Goal: Information Seeking & Learning: Learn about a topic

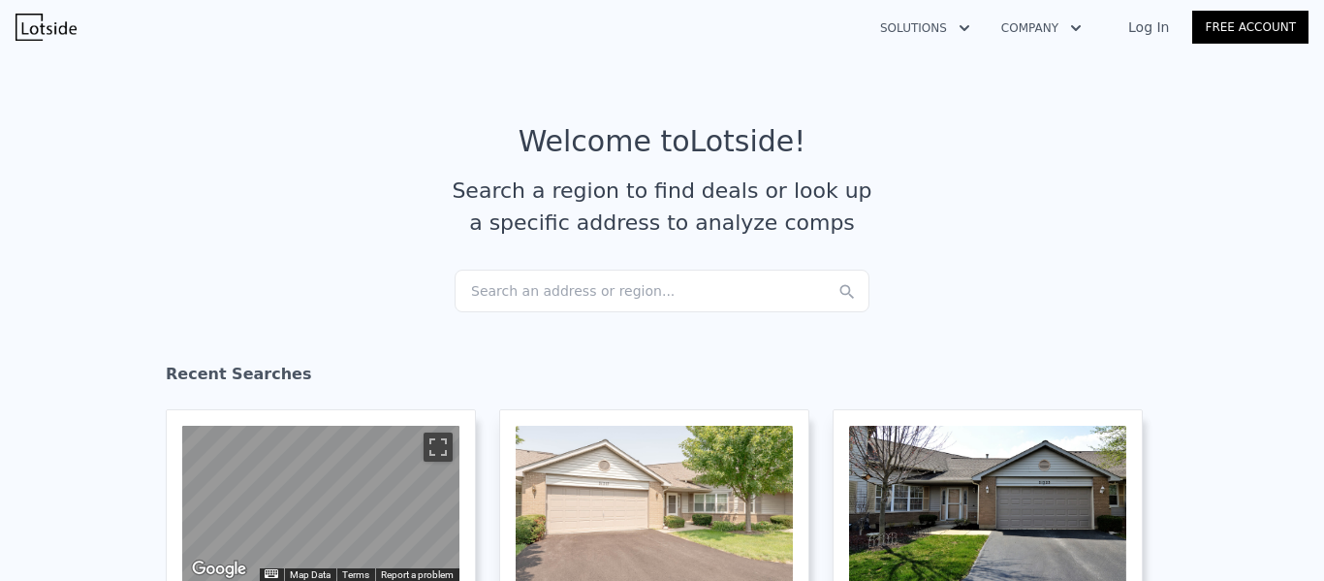
click at [493, 296] on div "Search an address or region..." at bounding box center [662, 291] width 415 height 43
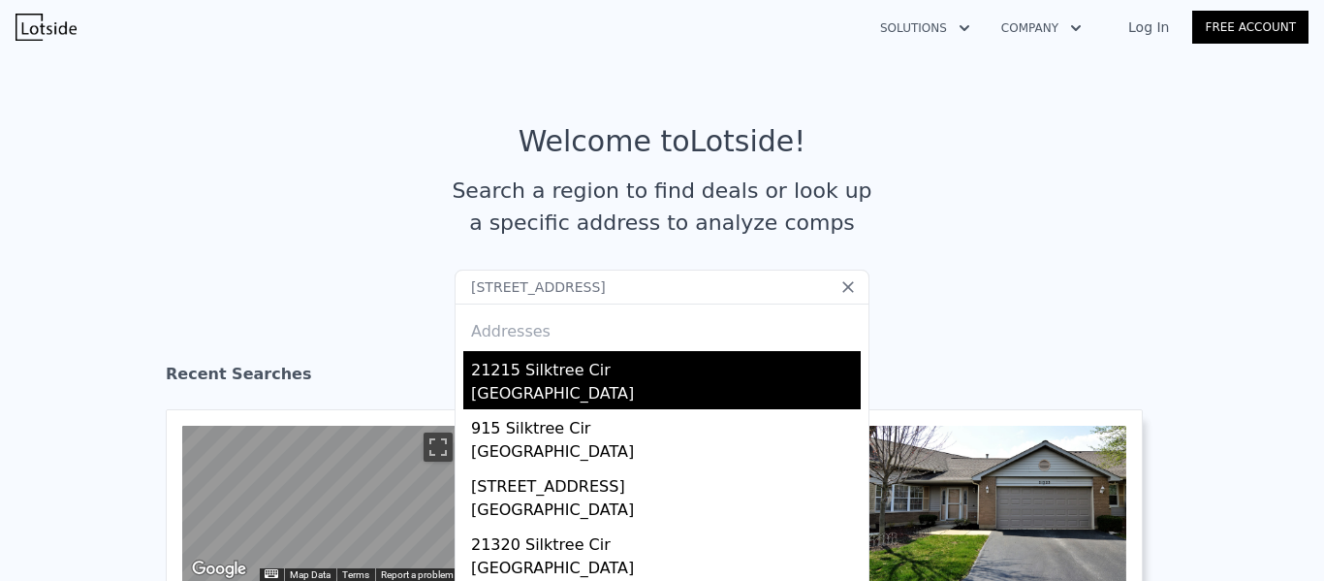
type input "[STREET_ADDRESS]"
click at [498, 365] on div "21215 Silktree Cir" at bounding box center [666, 366] width 390 height 31
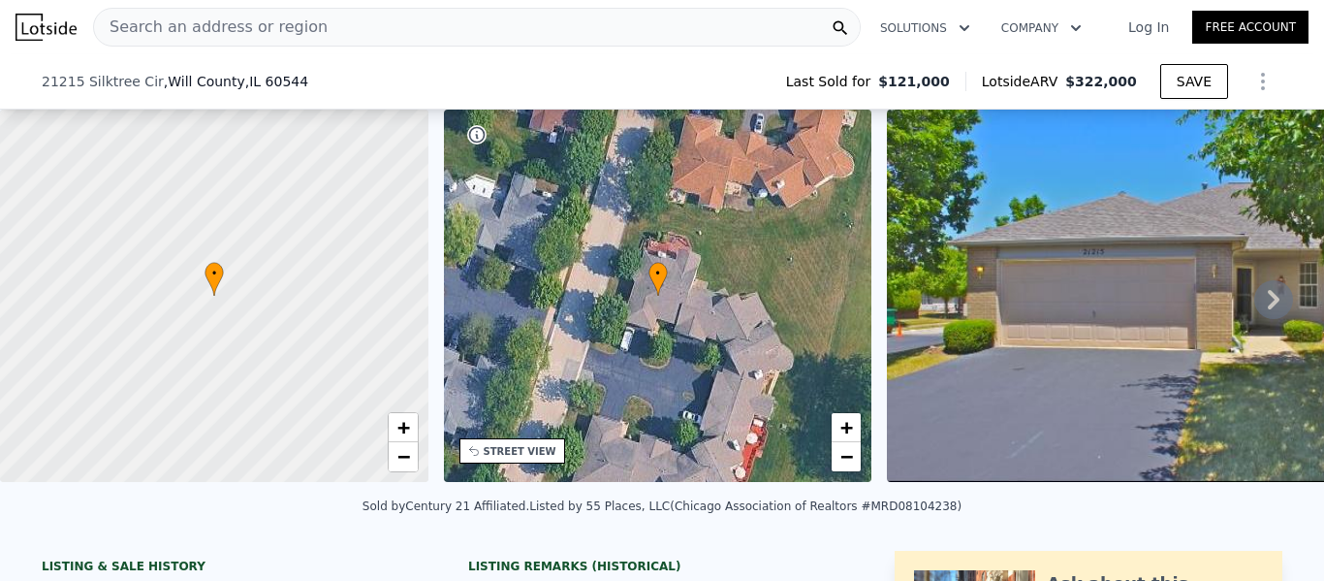
scroll to position [311, 0]
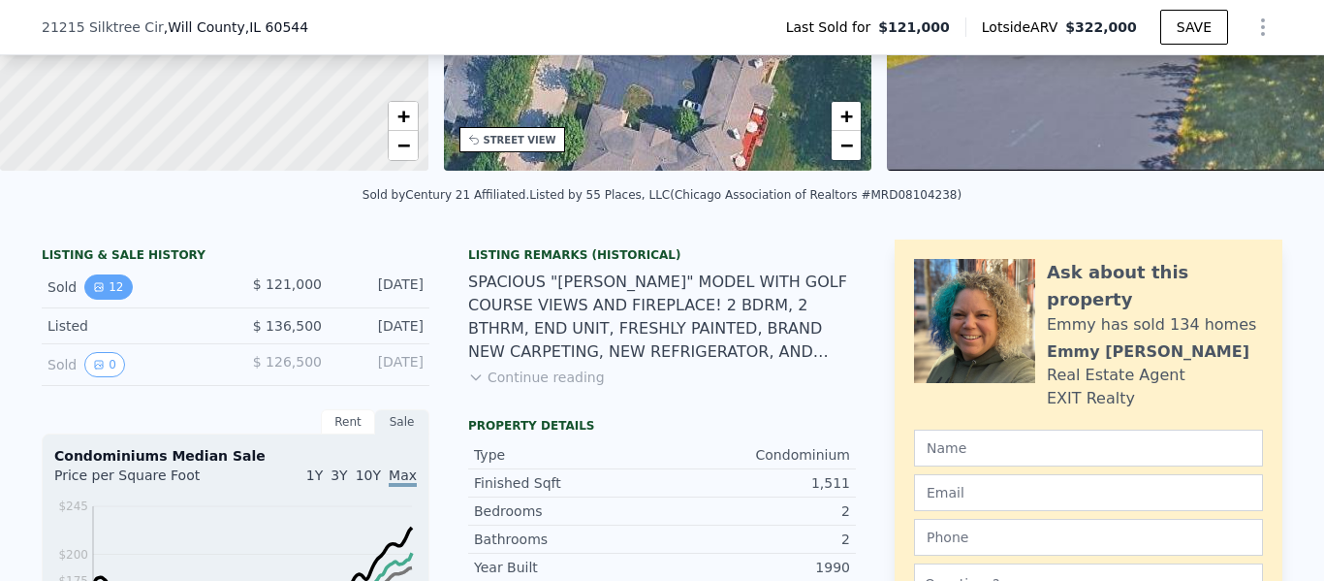
click at [104, 287] on button "12" at bounding box center [108, 286] width 48 height 25
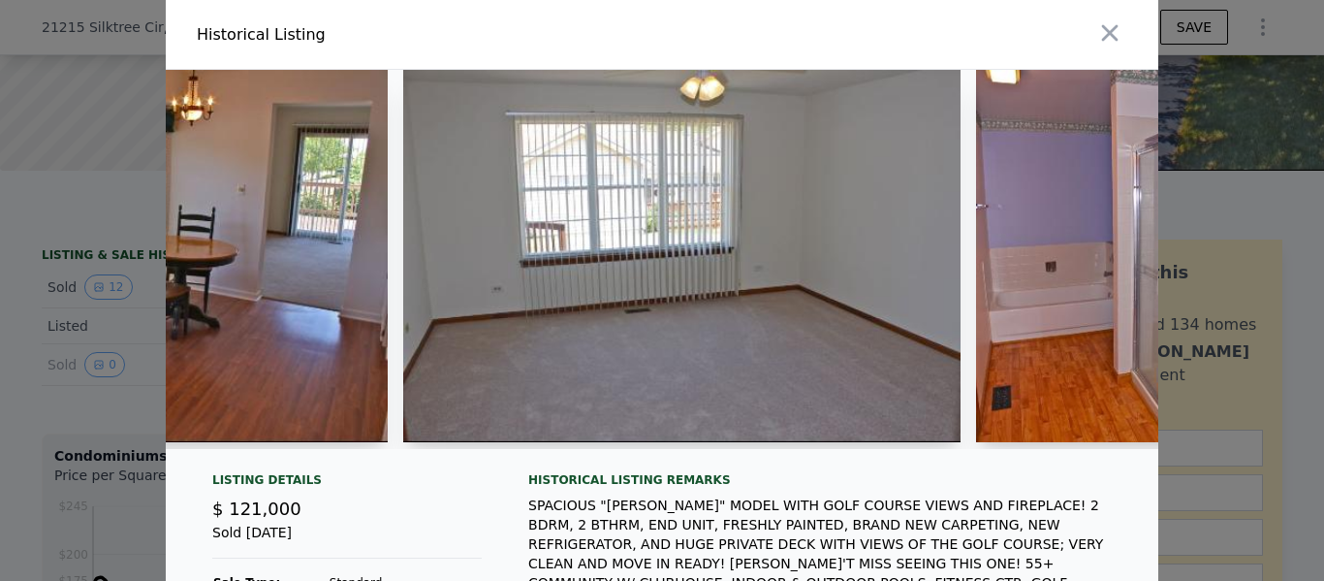
scroll to position [0, 3219]
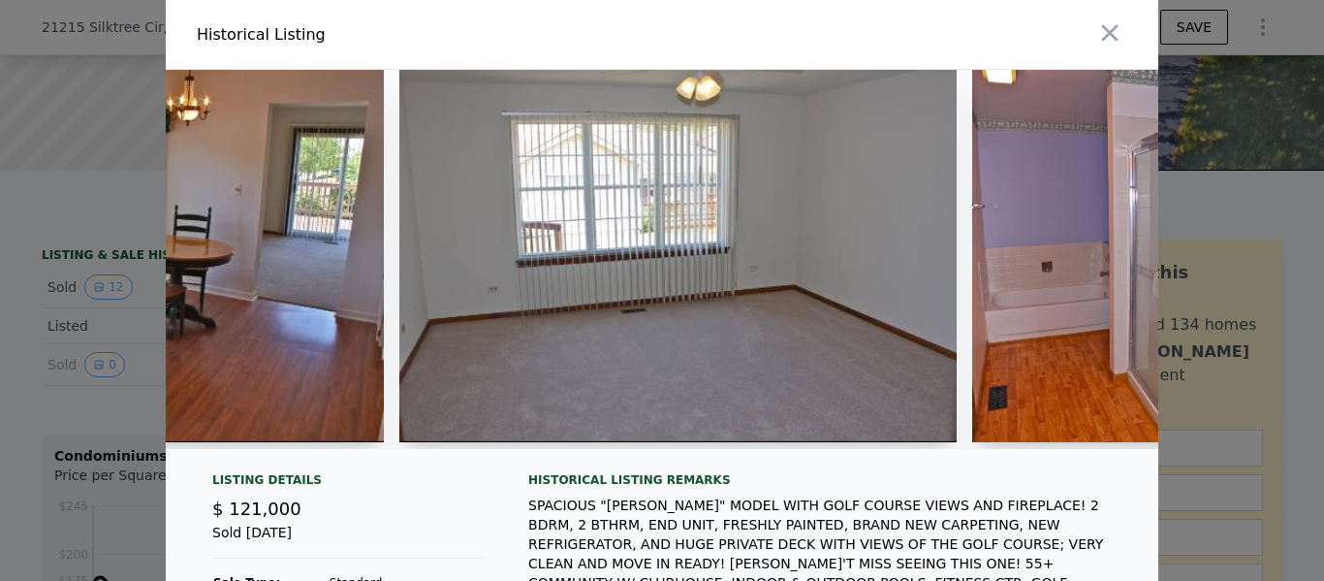
click at [560, 253] on img at bounding box center [677, 256] width 557 height 372
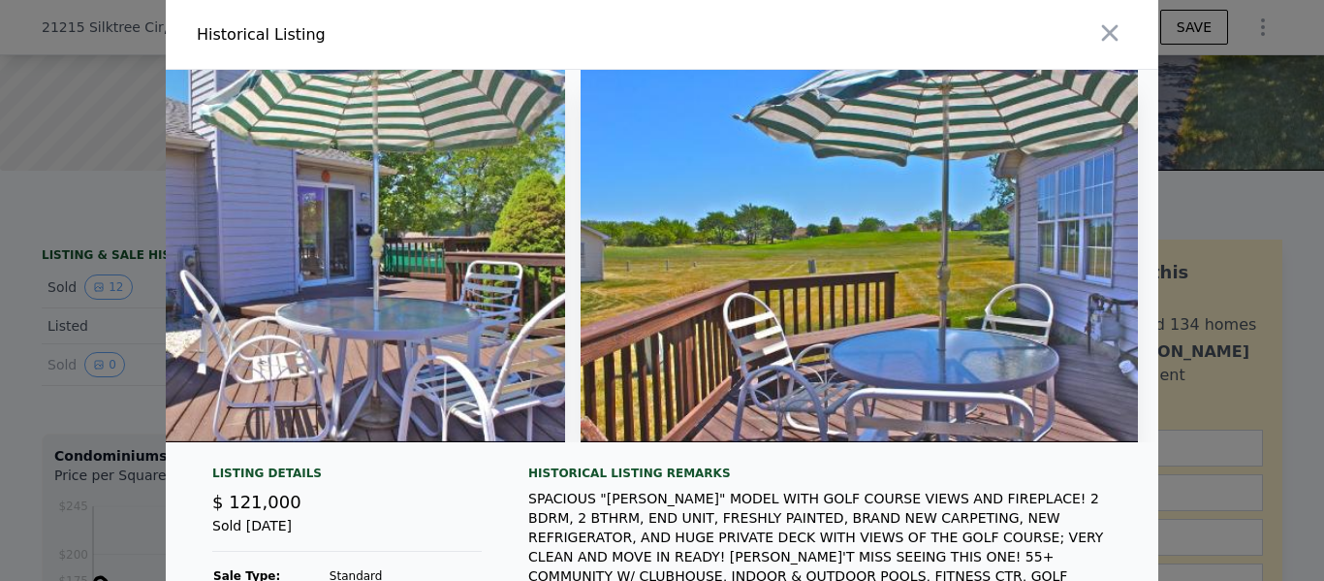
scroll to position [0, 5171]
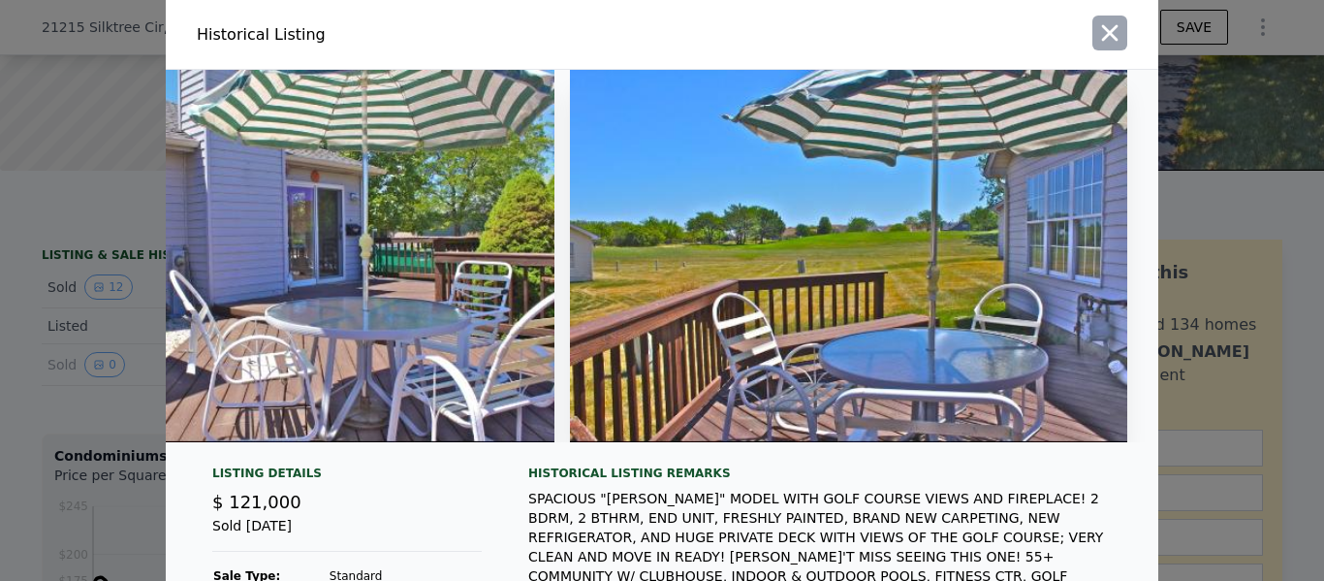
click at [1108, 38] on icon "button" at bounding box center [1109, 32] width 27 height 27
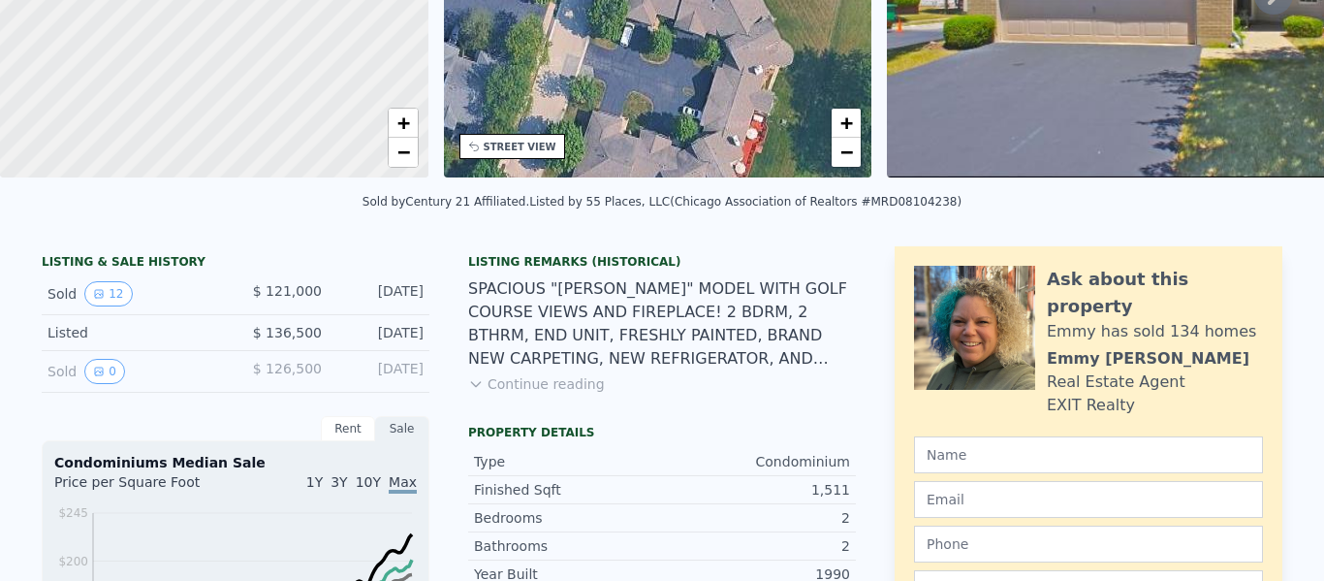
scroll to position [0, 0]
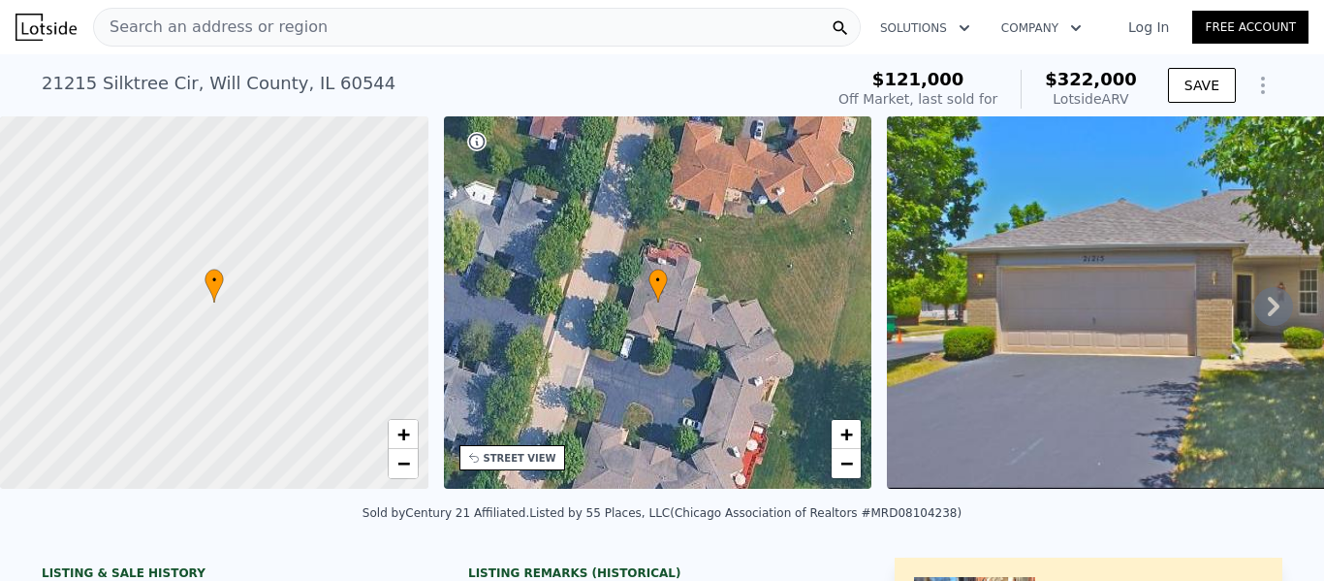
click at [213, 17] on span "Search an address or region" at bounding box center [211, 27] width 234 height 23
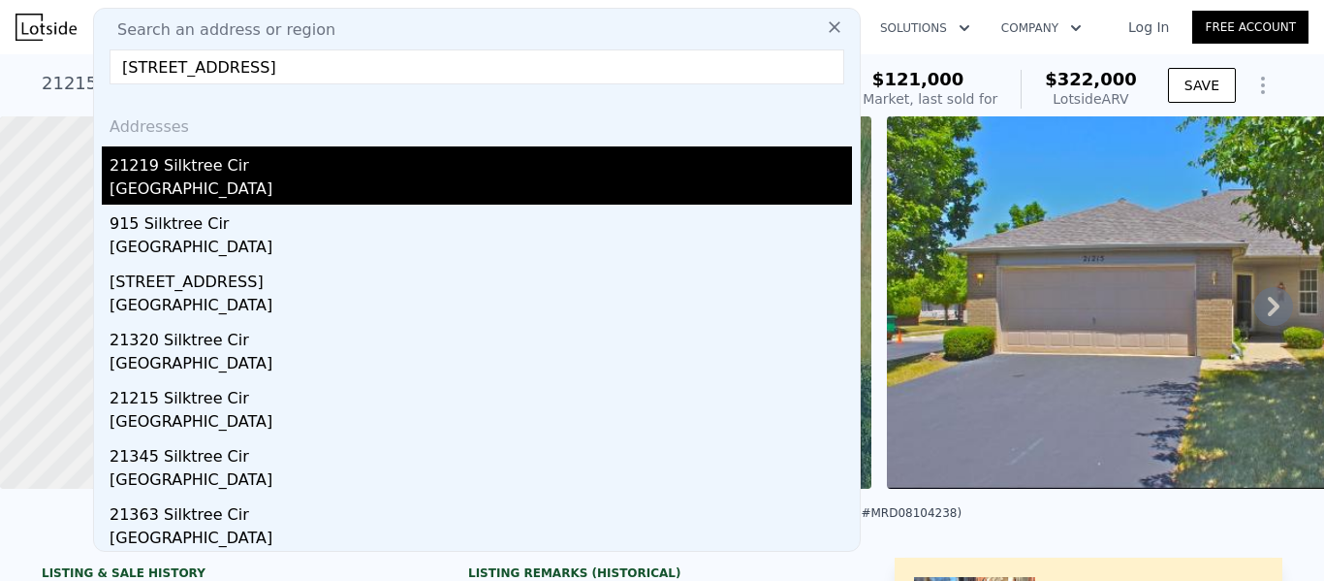
type input "[STREET_ADDRESS]"
click at [228, 163] on div "21219 Silktree Cir" at bounding box center [481, 161] width 743 height 31
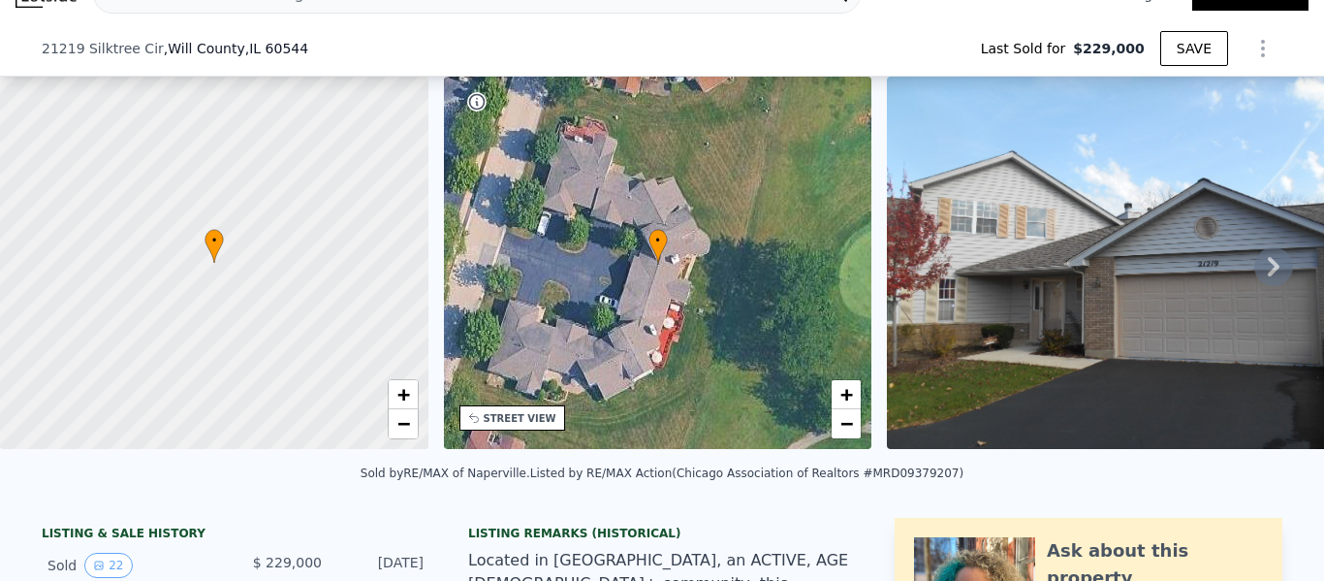
scroll to position [316, 0]
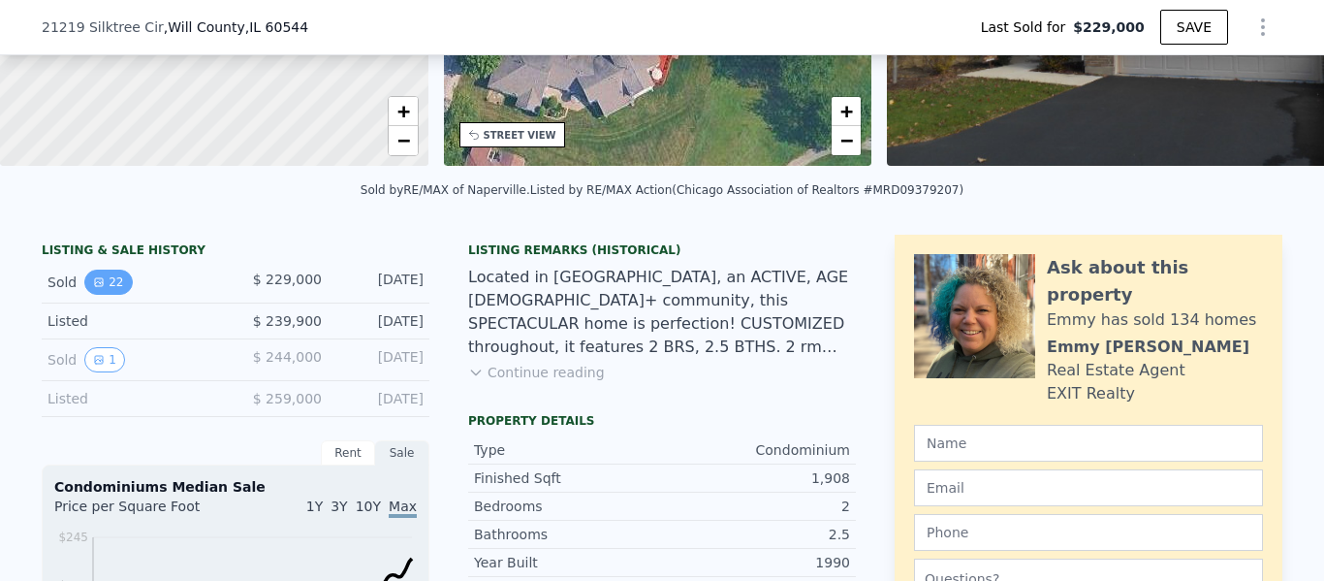
click at [105, 279] on button "22" at bounding box center [108, 282] width 48 height 25
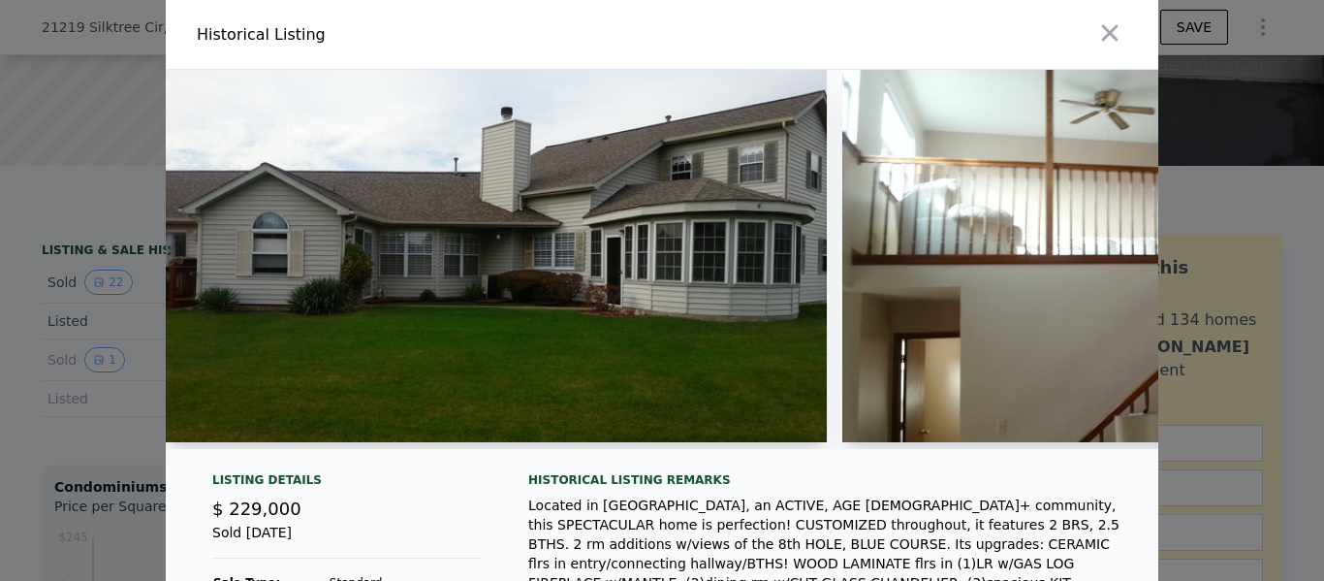
scroll to position [0, 4997]
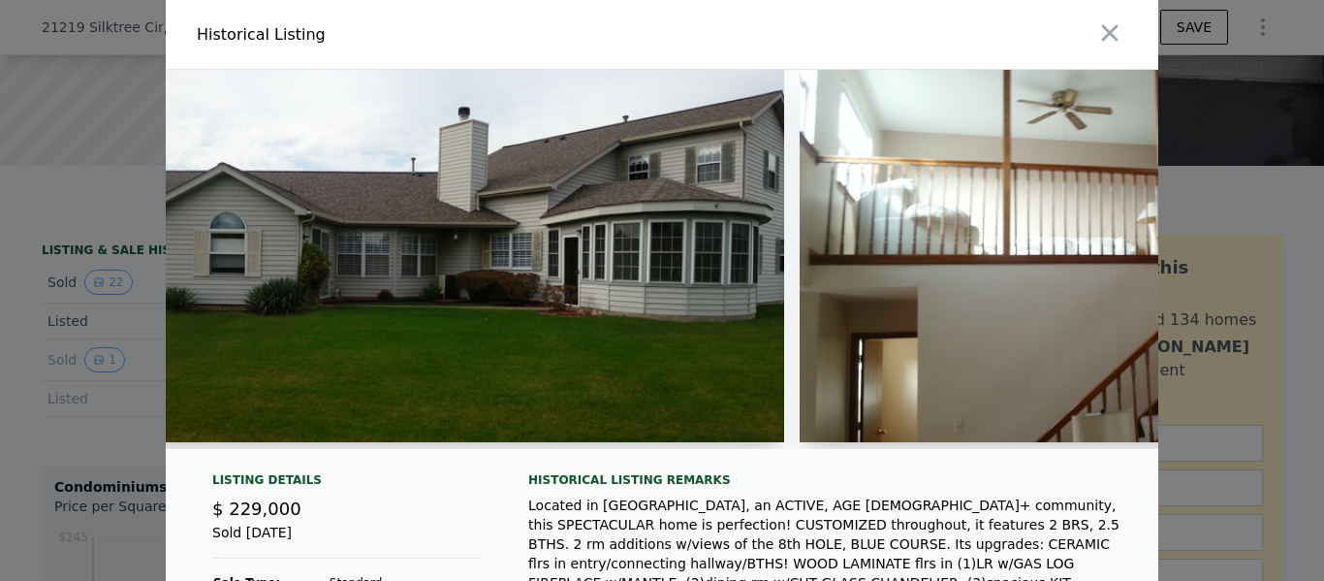
type input "$ 362,000"
type input "$ 97,123"
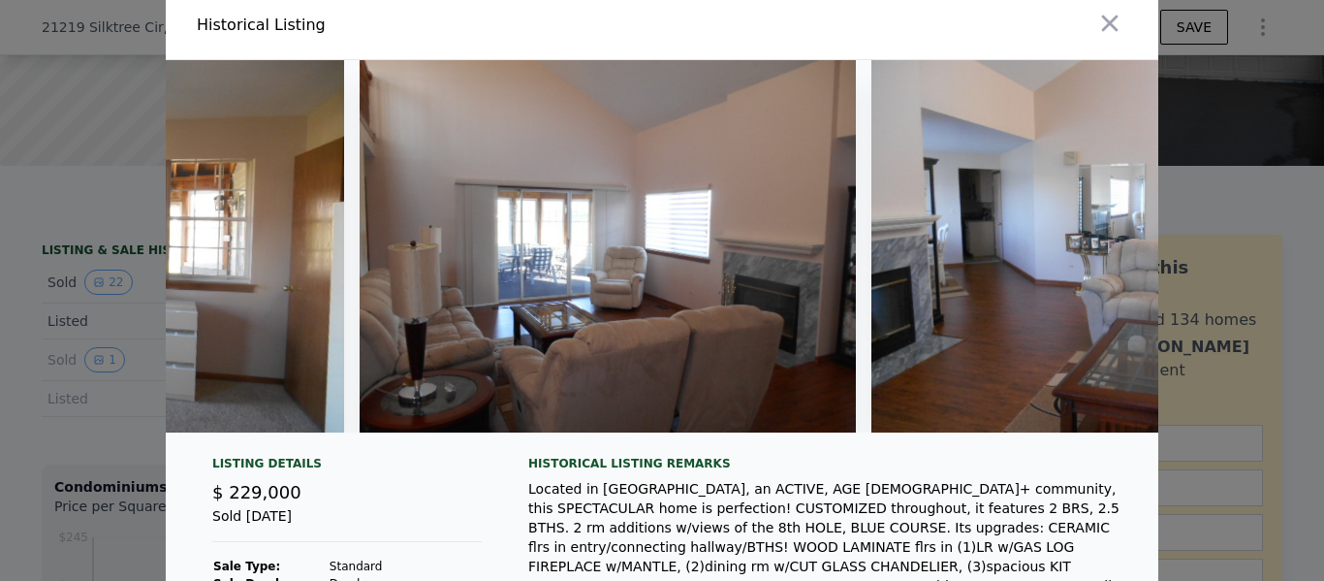
scroll to position [0, 11955]
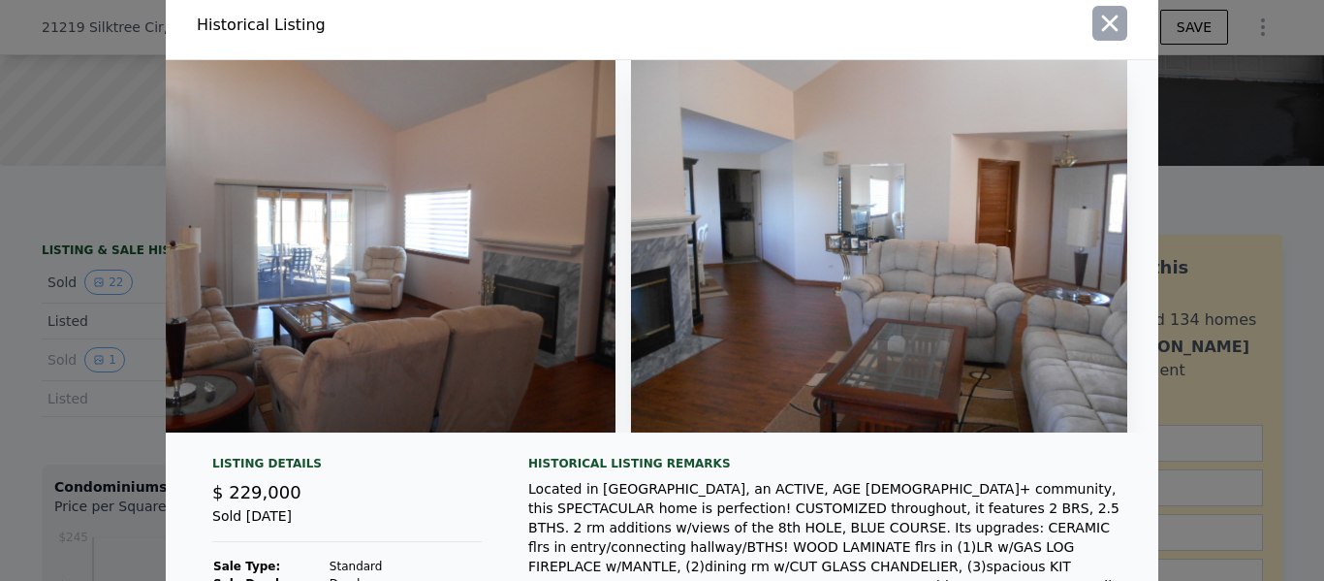
click at [1112, 28] on icon "button" at bounding box center [1109, 23] width 27 height 27
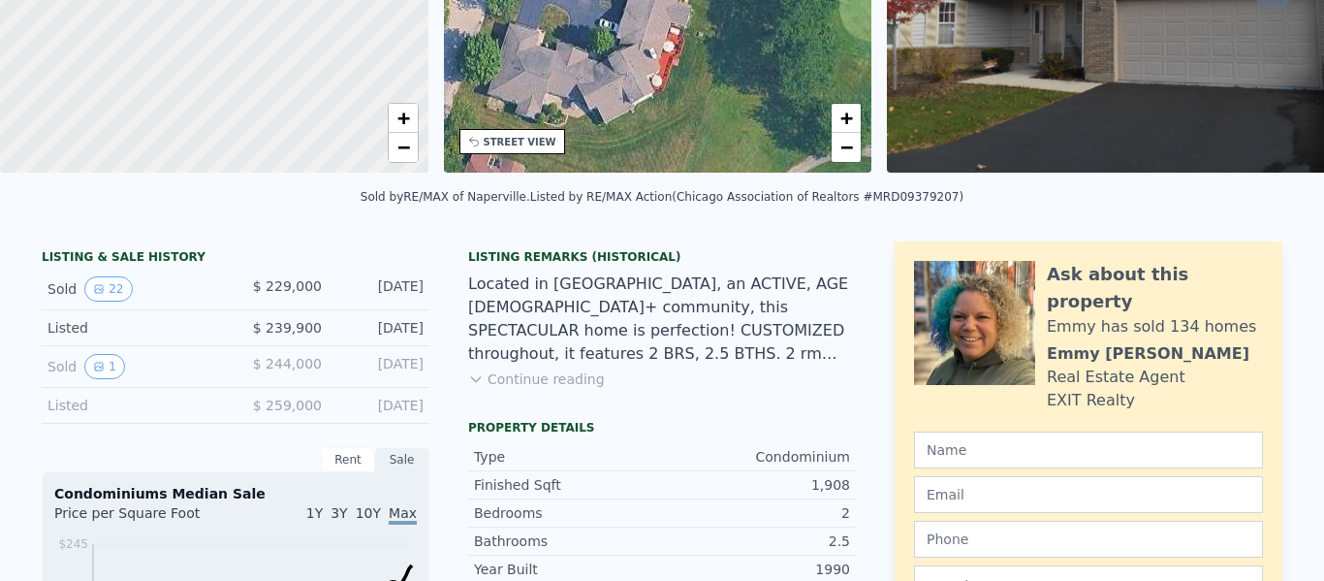
scroll to position [0, 0]
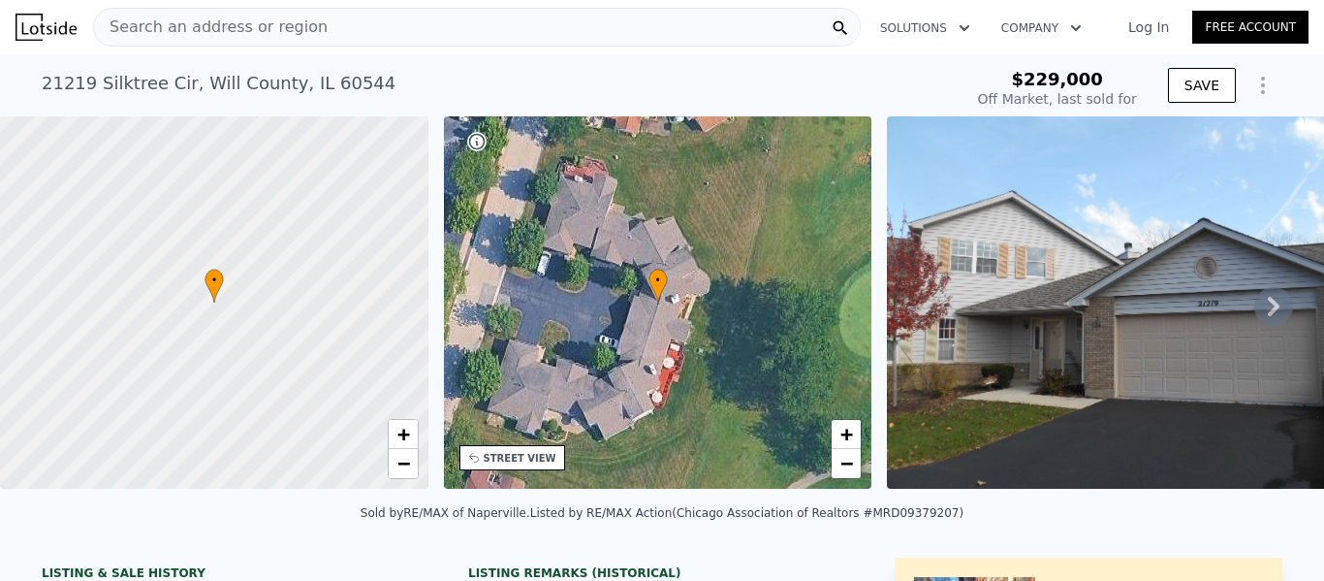
click at [273, 32] on span "Search an address or region" at bounding box center [211, 27] width 234 height 23
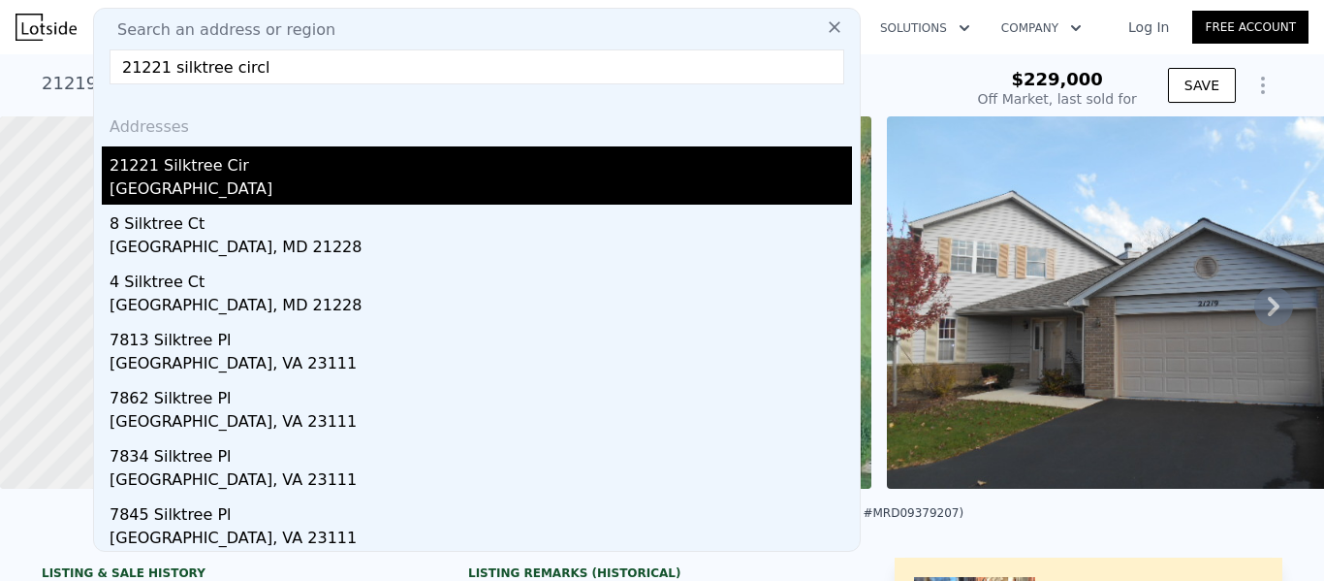
type input "21221 silktree circl"
click at [202, 154] on div "21221 Silktree Cir" at bounding box center [481, 161] width 743 height 31
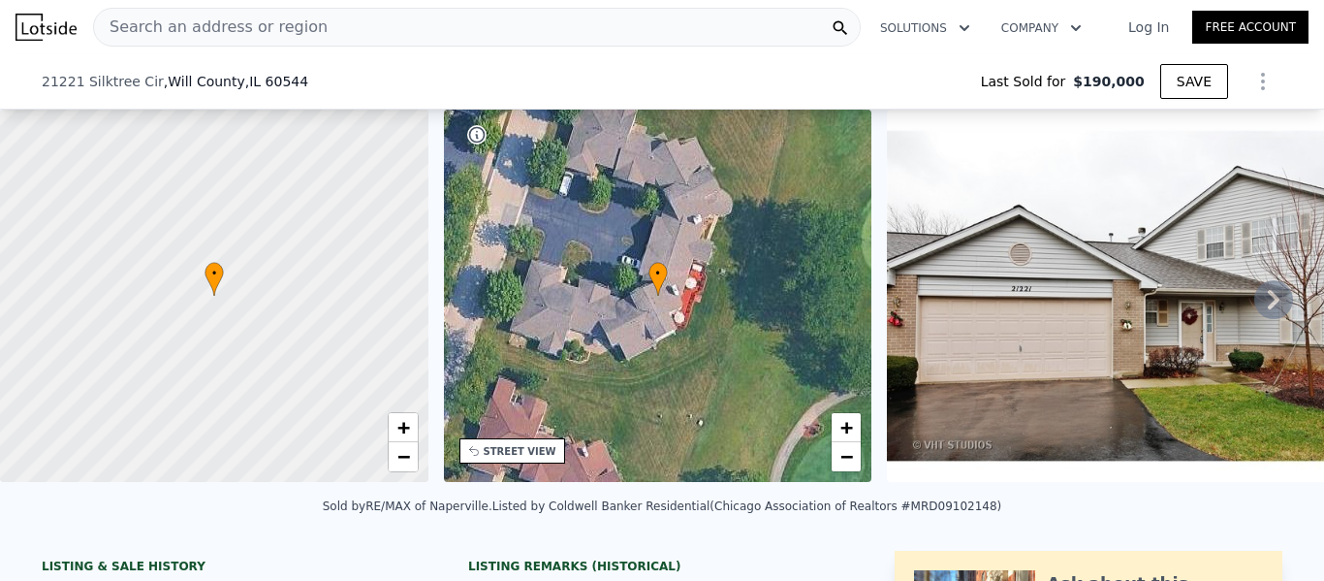
scroll to position [331, 0]
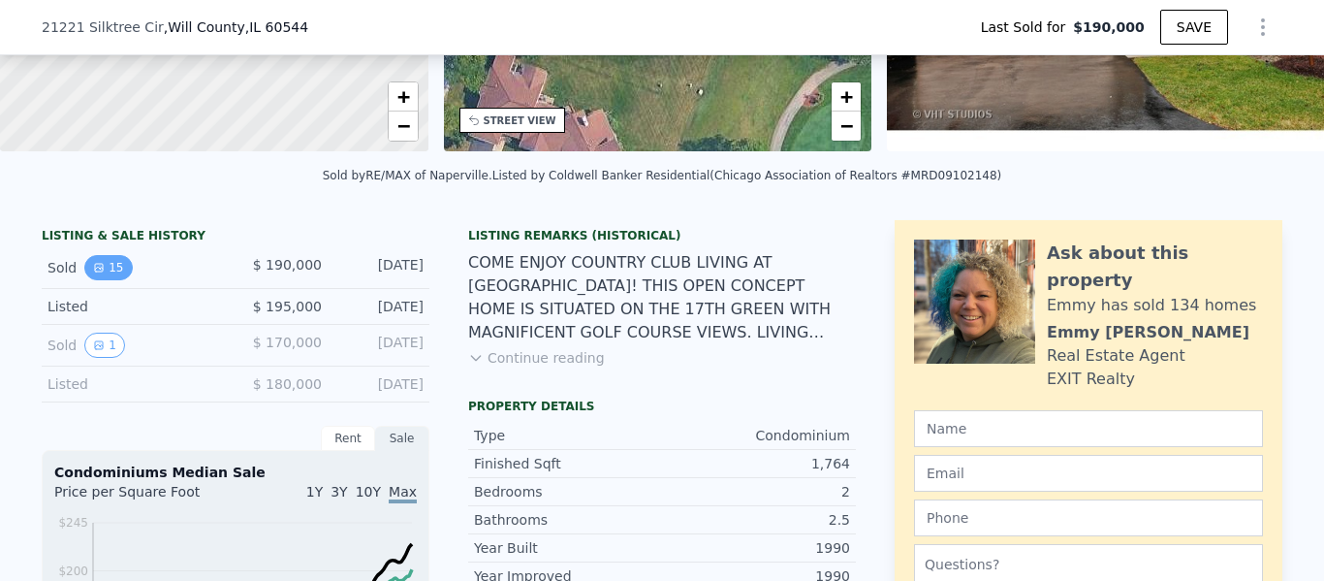
click at [98, 268] on icon "View historical data" at bounding box center [99, 268] width 8 height 8
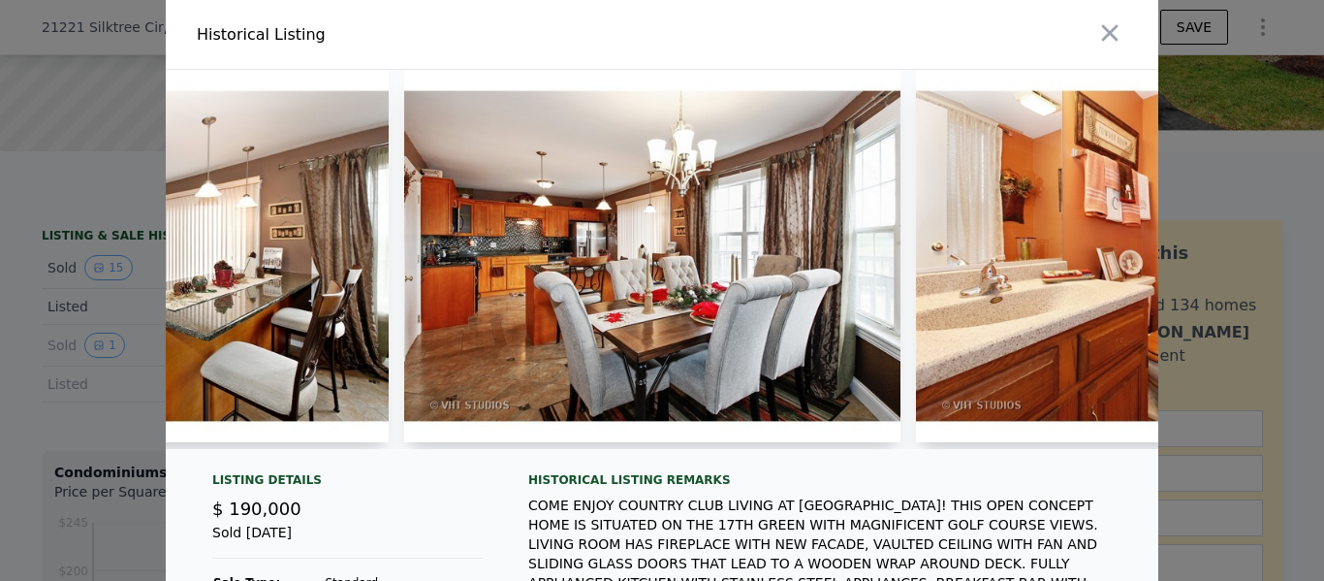
scroll to position [0, 2873]
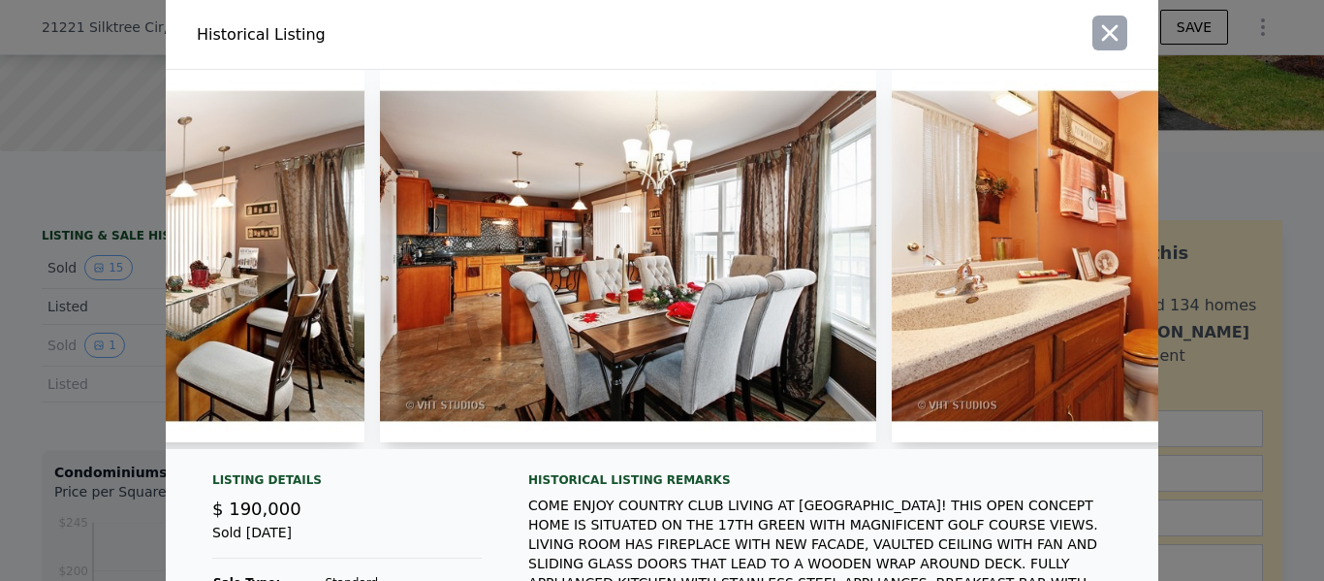
click at [1112, 40] on icon "button" at bounding box center [1109, 32] width 27 height 27
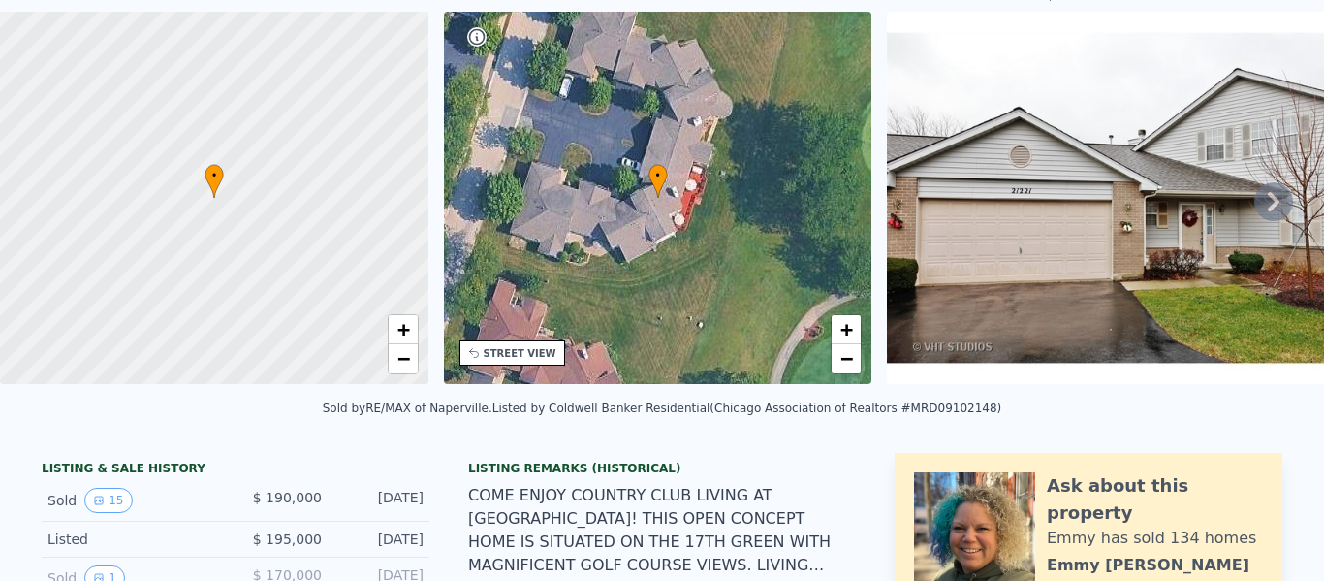
scroll to position [7, 0]
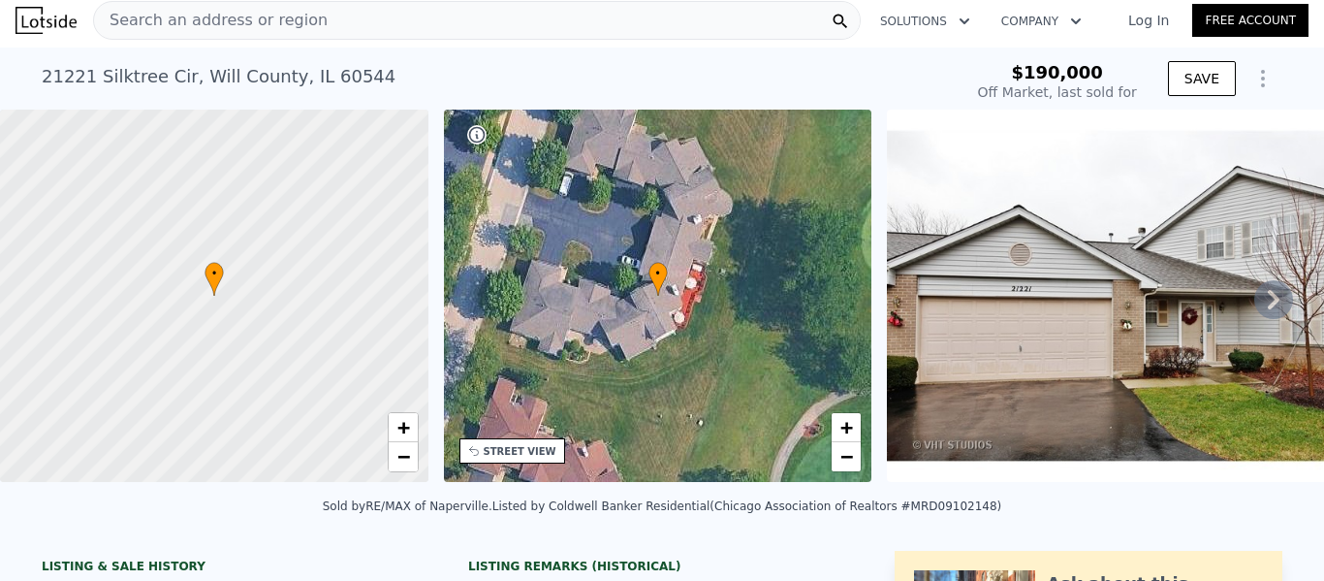
click at [207, 20] on span "Search an address or region" at bounding box center [211, 20] width 234 height 23
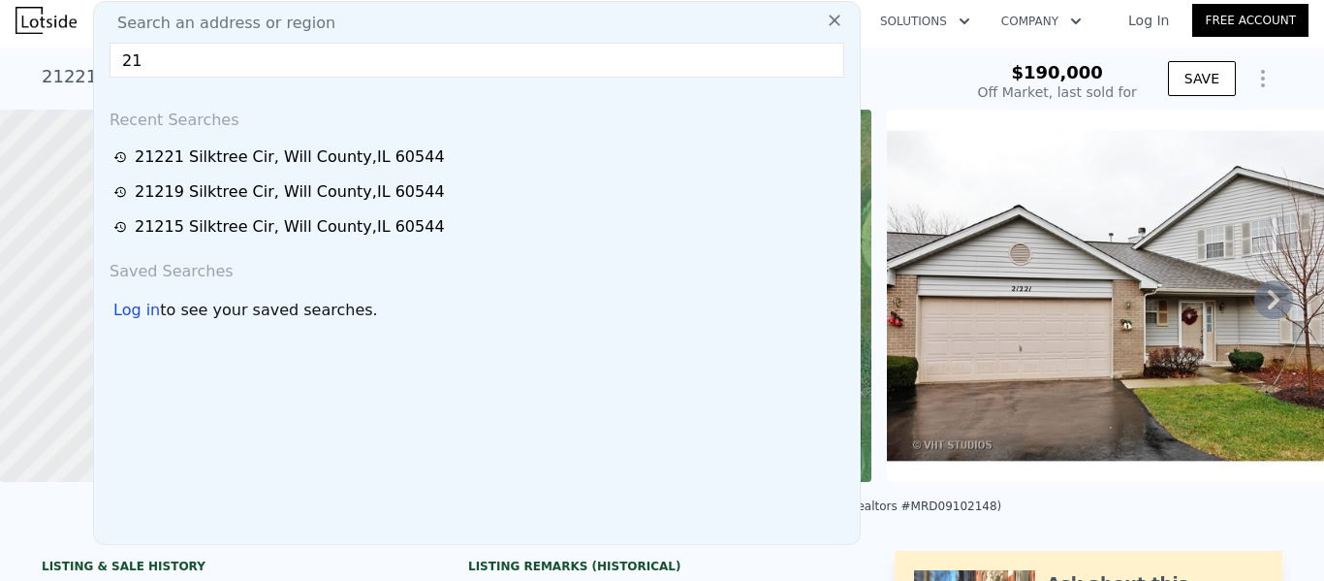
type input "$ 354,000"
type input "$ 130,902"
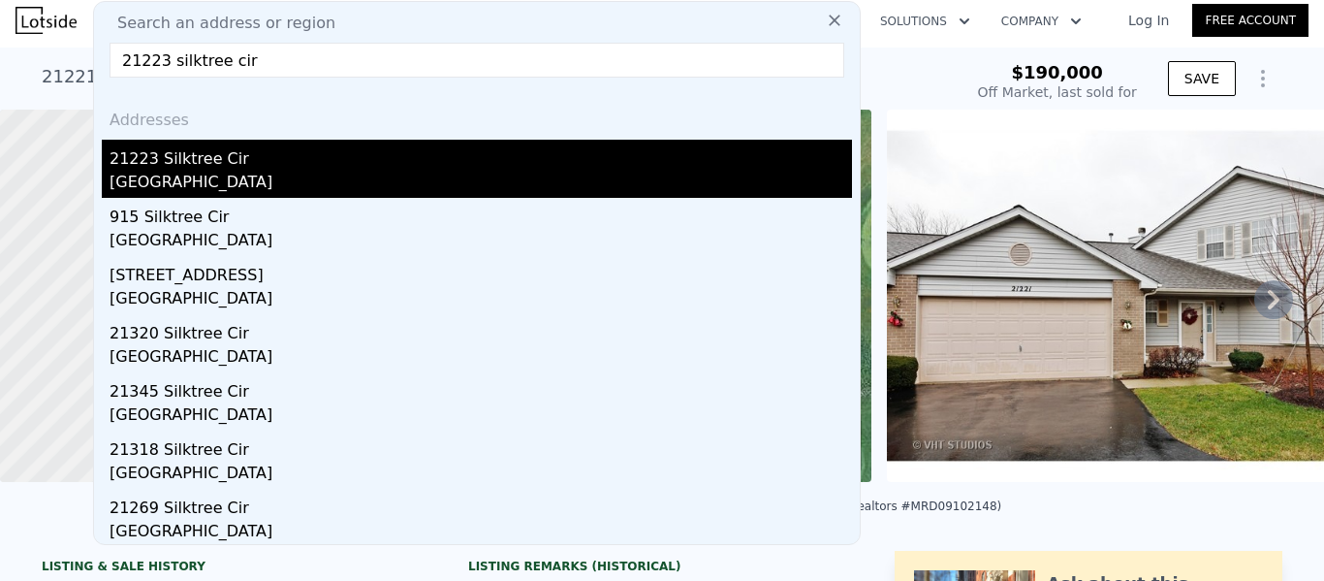
type input "21223 silktree cir"
click at [159, 163] on div "21223 Silktree Cir" at bounding box center [481, 155] width 743 height 31
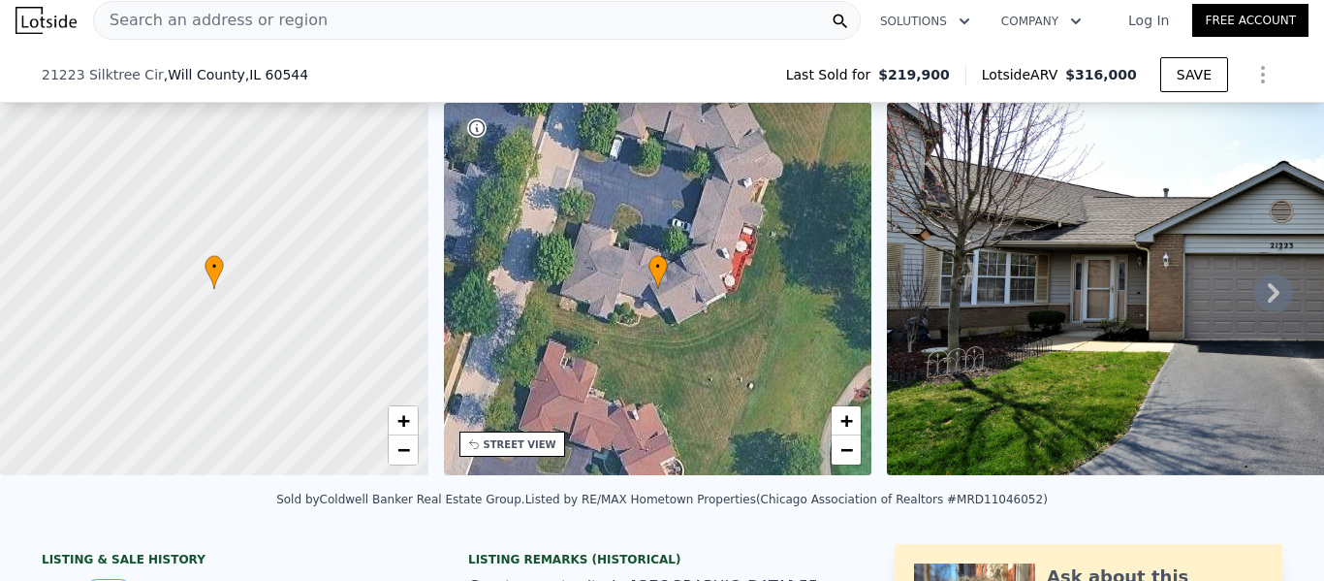
scroll to position [261, 0]
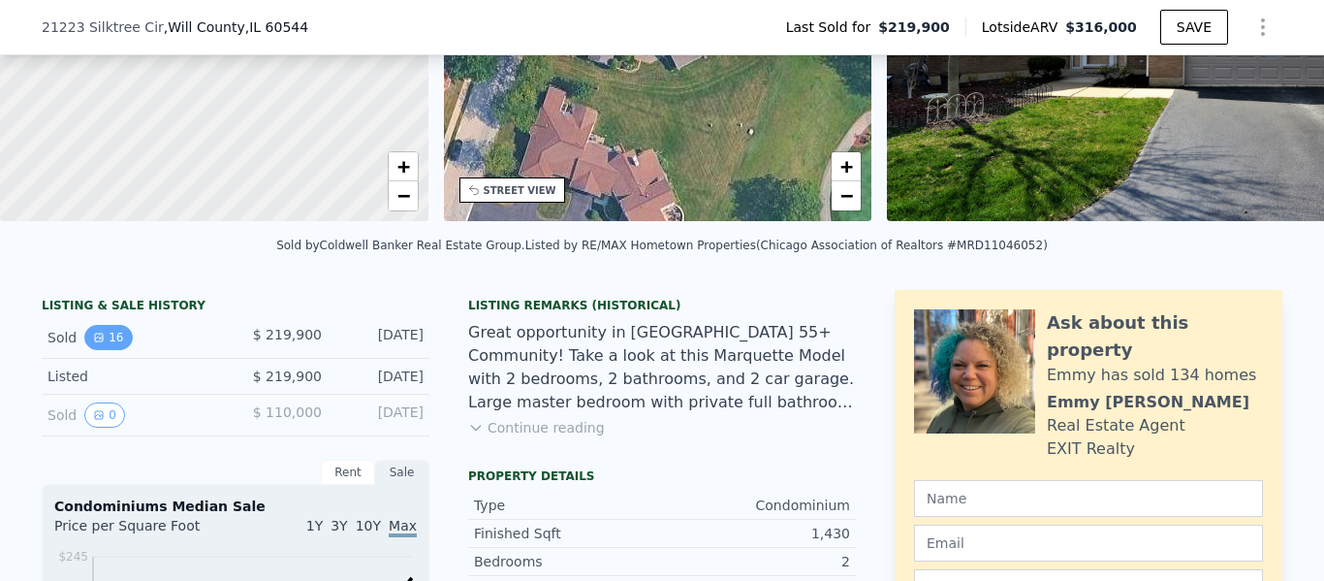
click at [110, 340] on button "16" at bounding box center [108, 337] width 48 height 25
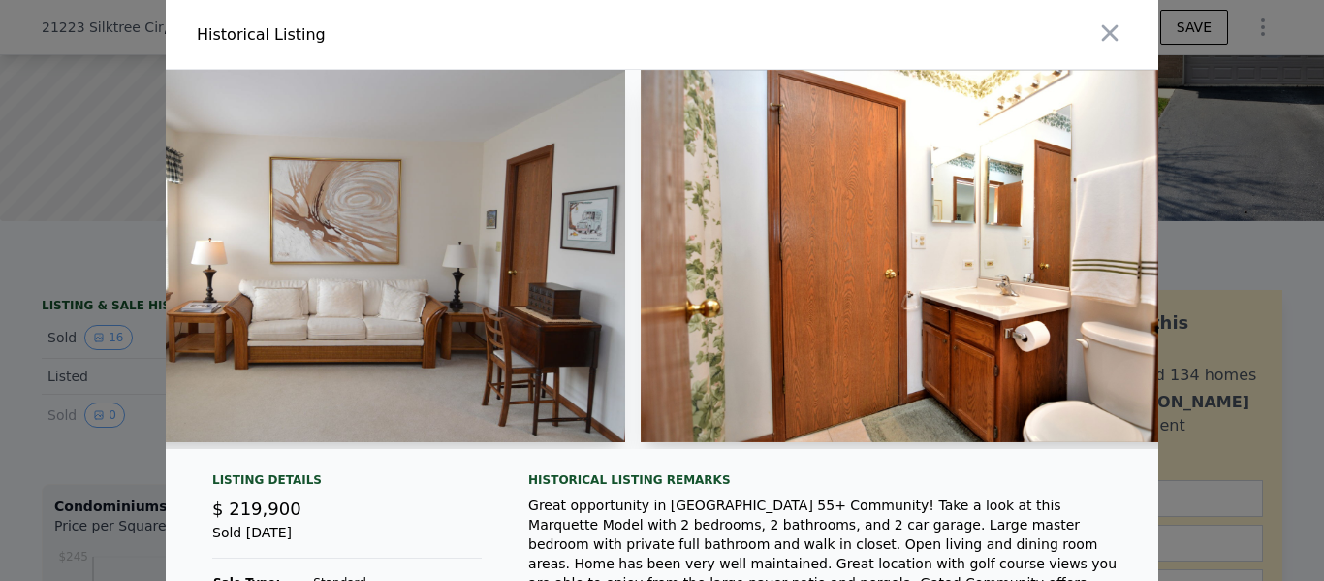
scroll to position [0, 5294]
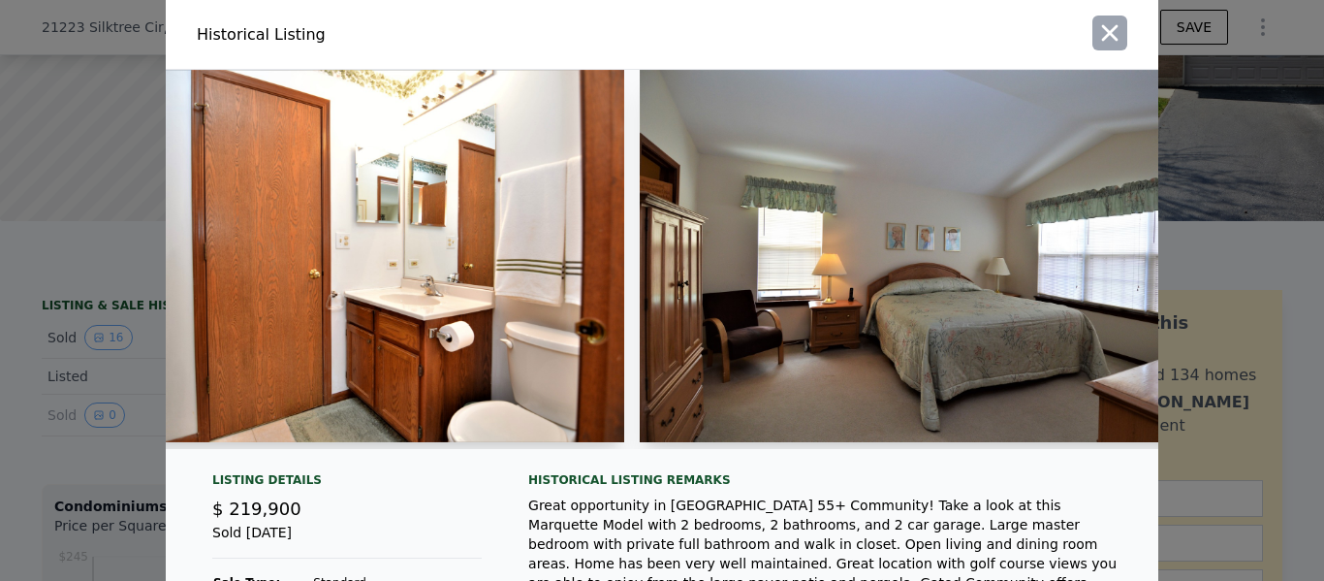
click at [1126, 27] on button "button" at bounding box center [1110, 33] width 35 height 35
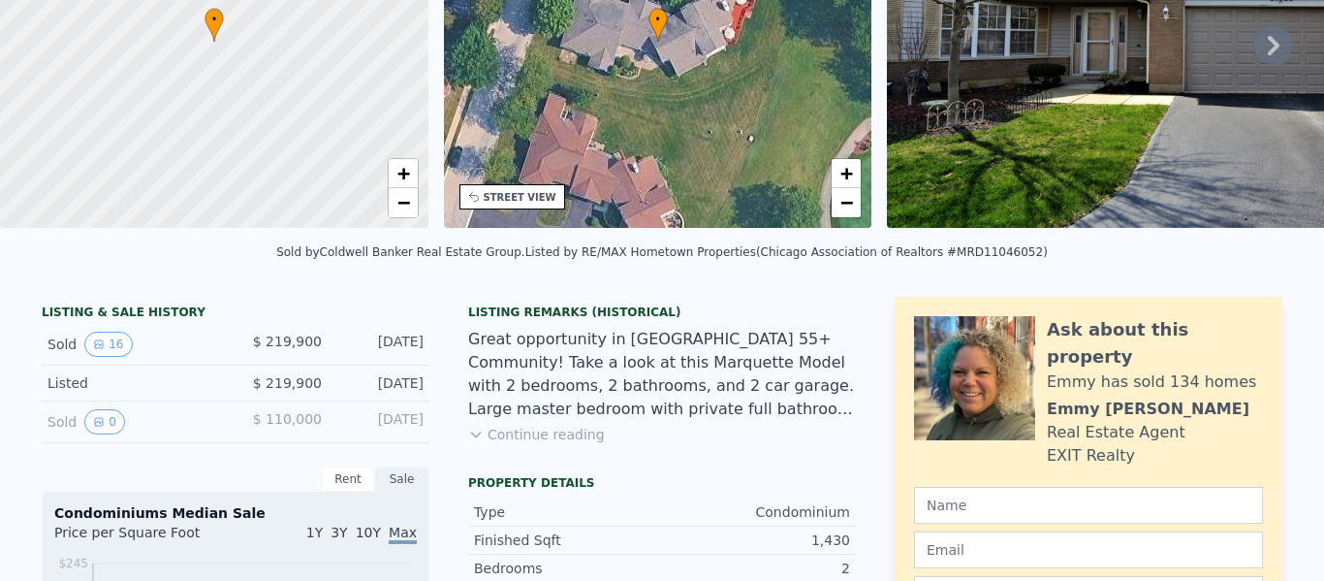
scroll to position [0, 0]
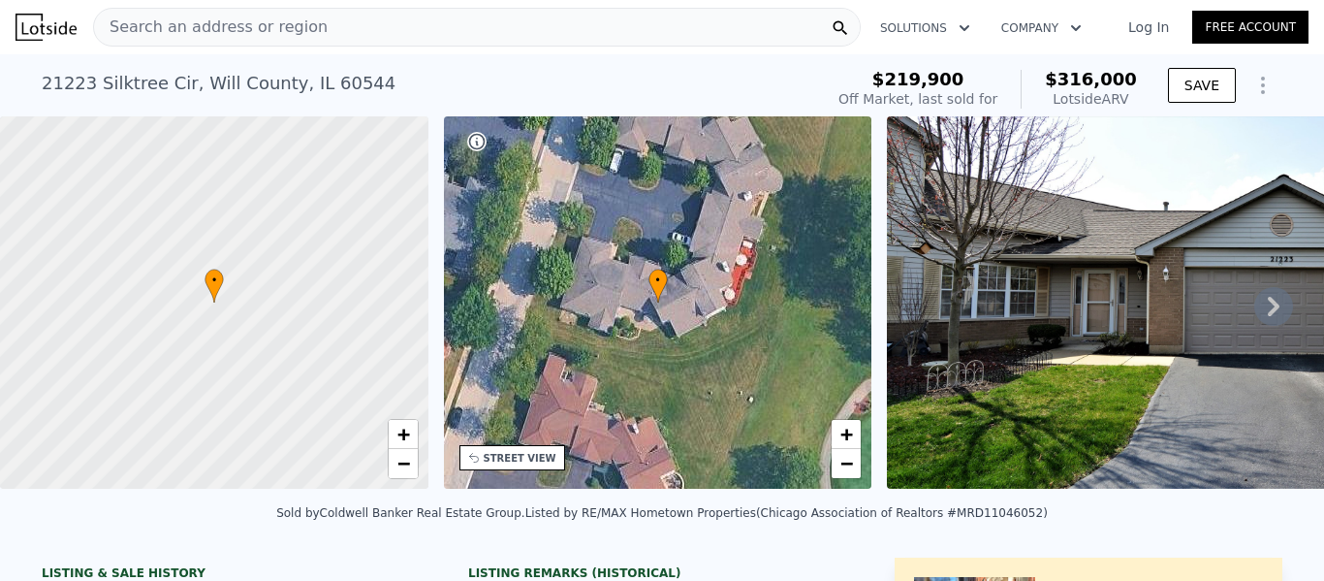
click at [173, 23] on span "Search an address or region" at bounding box center [211, 27] width 234 height 23
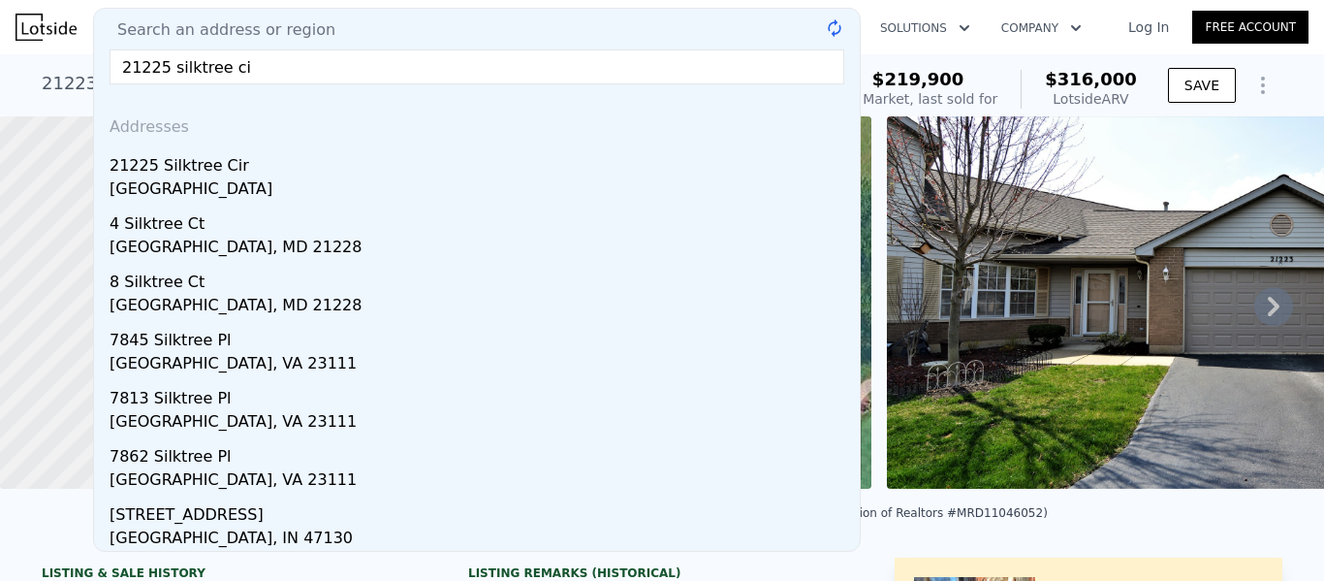
type input "21225 silktree cir"
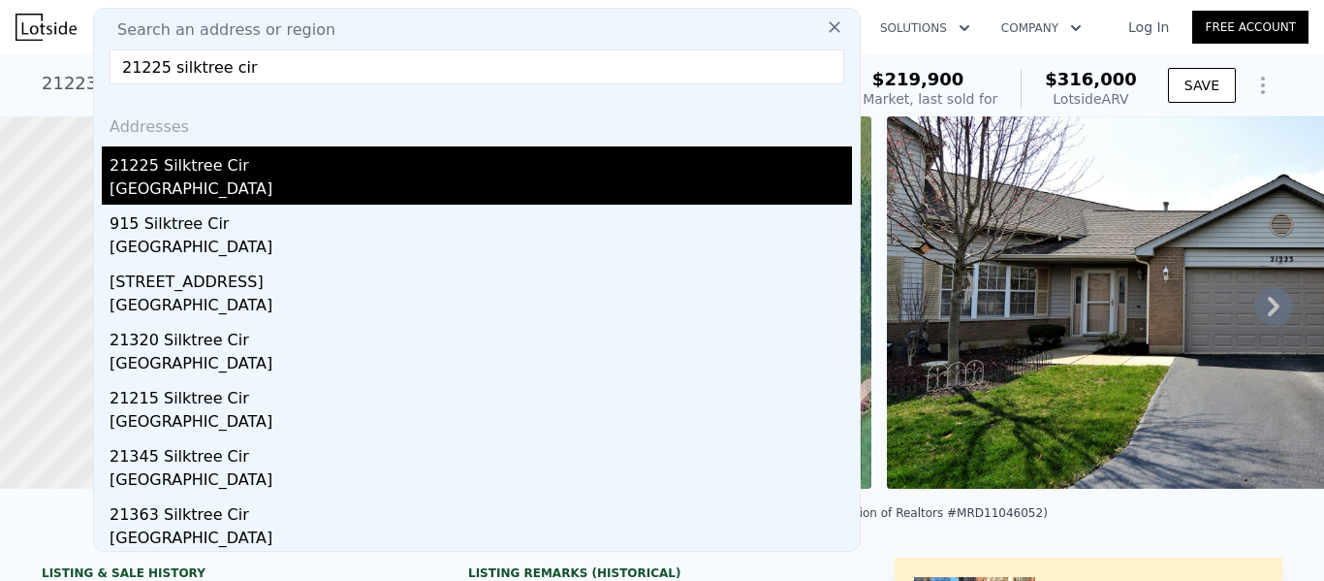
click at [207, 177] on div "[GEOGRAPHIC_DATA]" at bounding box center [481, 190] width 743 height 27
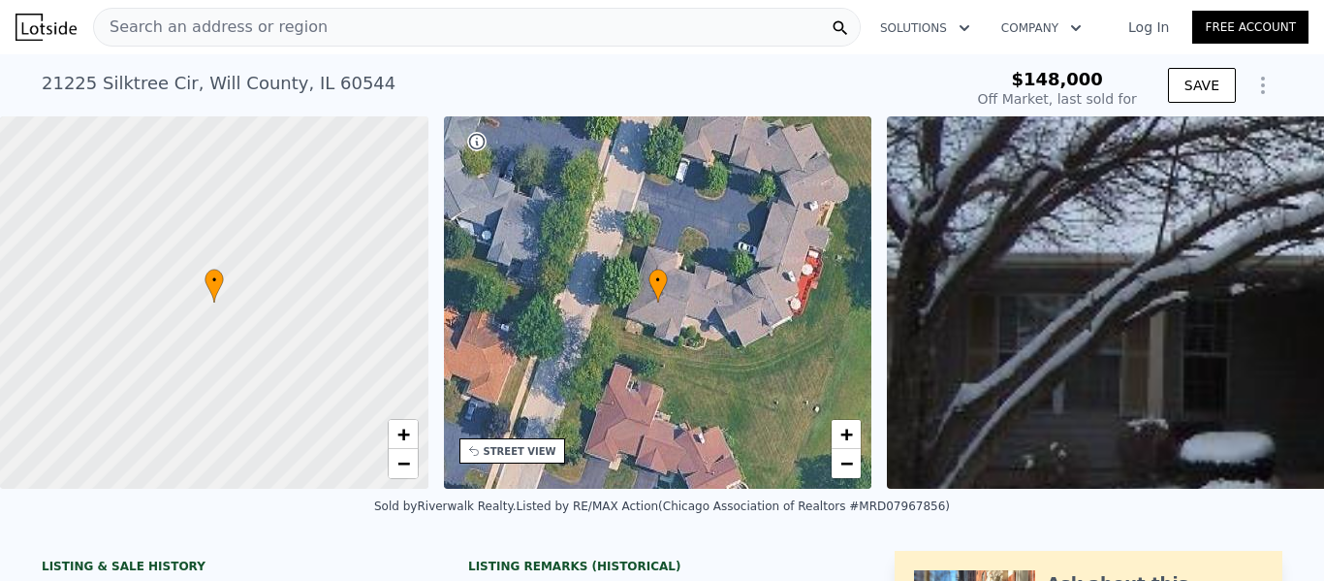
type input "-$ 158,887"
type input "$ 328,000"
type input "$ 150,692"
